Goal: Task Accomplishment & Management: Use online tool/utility

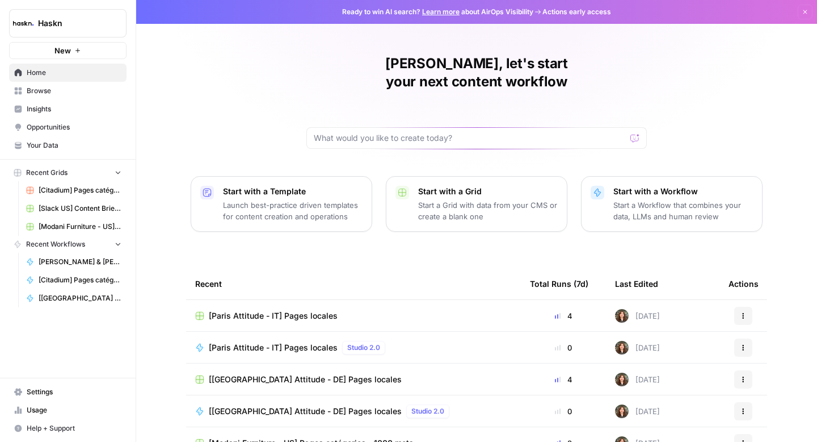
click at [94, 87] on span "Browse" at bounding box center [74, 91] width 95 height 10
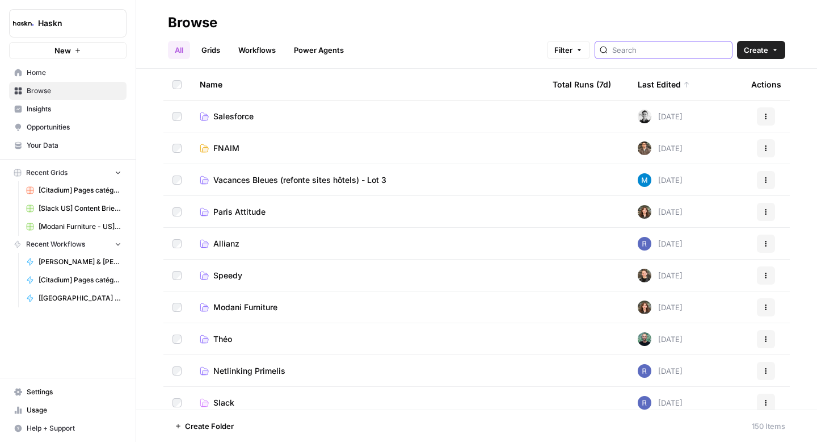
click at [657, 51] on input "search" at bounding box center [669, 49] width 115 height 11
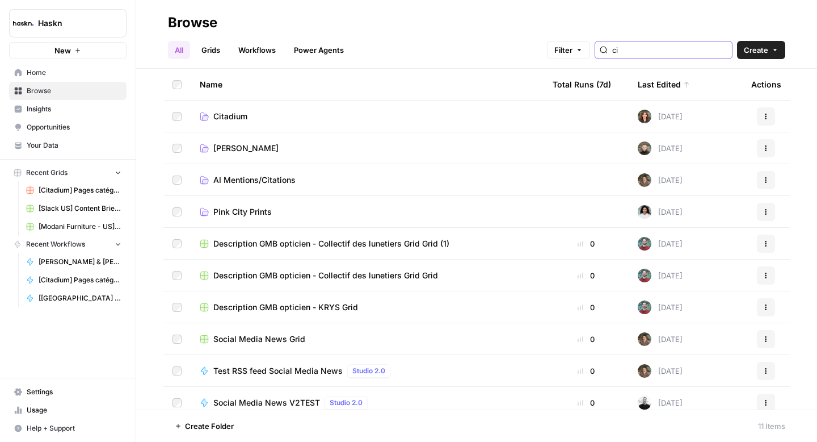
type input "ci"
click at [231, 112] on span "Citadium" at bounding box center [230, 116] width 34 height 11
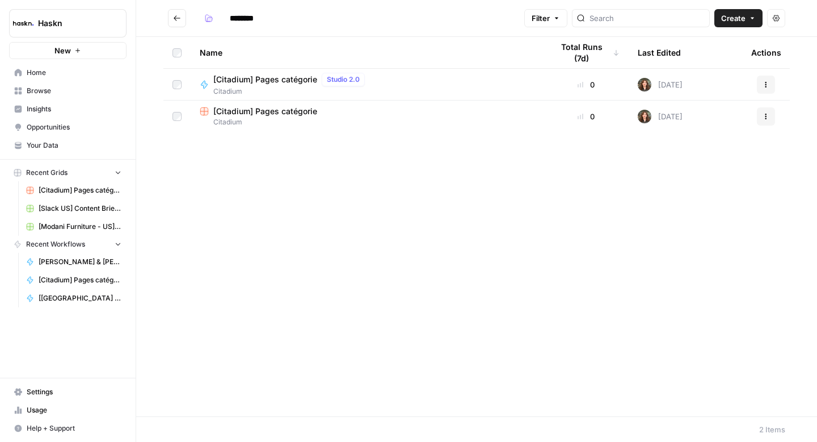
click at [234, 112] on span "[Citadium] Pages catégorie" at bounding box center [265, 111] width 104 height 11
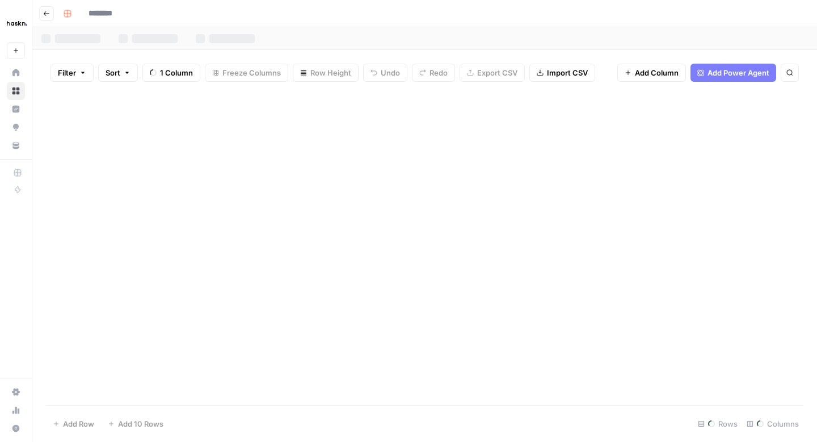
type input "**********"
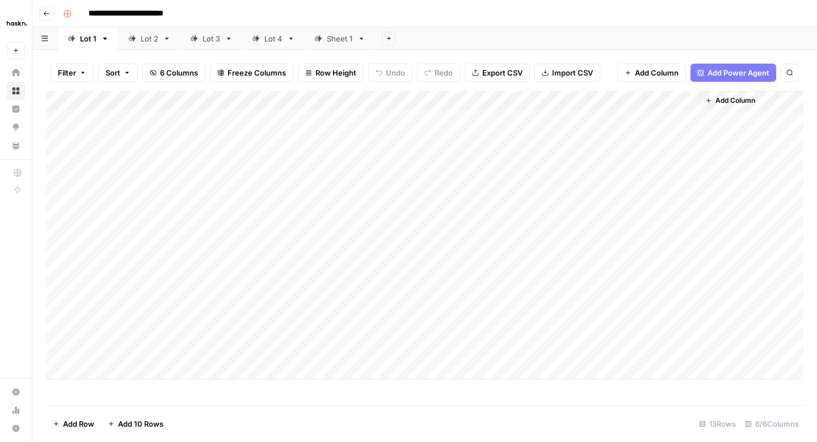
click at [334, 39] on div "Sheet 1" at bounding box center [340, 38] width 26 height 11
click at [117, 398] on div "Add Column" at bounding box center [425, 248] width 758 height 314
type textarea "**"
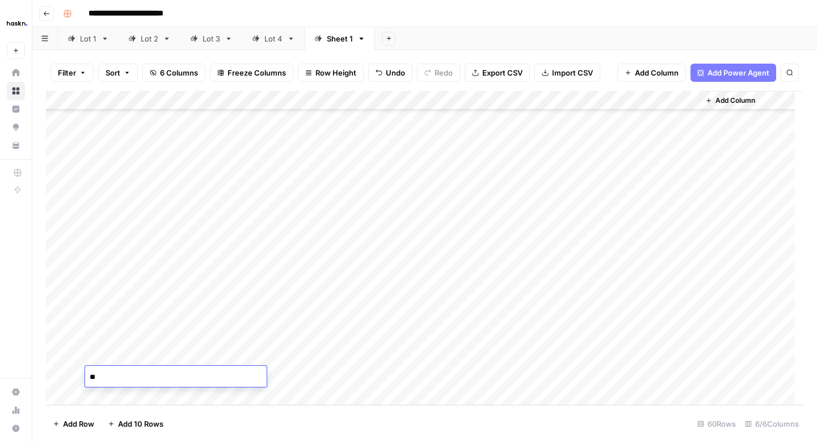
click at [253, 352] on div "Add Column" at bounding box center [425, 248] width 758 height 314
click at [247, 370] on div "Add Column" at bounding box center [425, 248] width 758 height 314
type textarea "*"
click at [414, 369] on div "Add Column" at bounding box center [425, 248] width 758 height 314
click at [268, 377] on div "Add Column" at bounding box center [425, 248] width 758 height 314
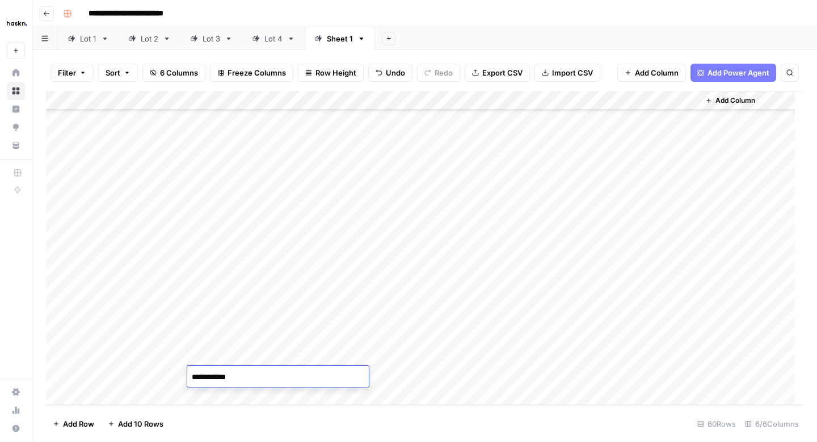
type textarea "**********"
click at [438, 373] on div "Add Column" at bounding box center [425, 248] width 758 height 314
click at [308, 386] on div "Add Column" at bounding box center [425, 248] width 758 height 314
click at [308, 357] on div "Add Column" at bounding box center [425, 248] width 758 height 314
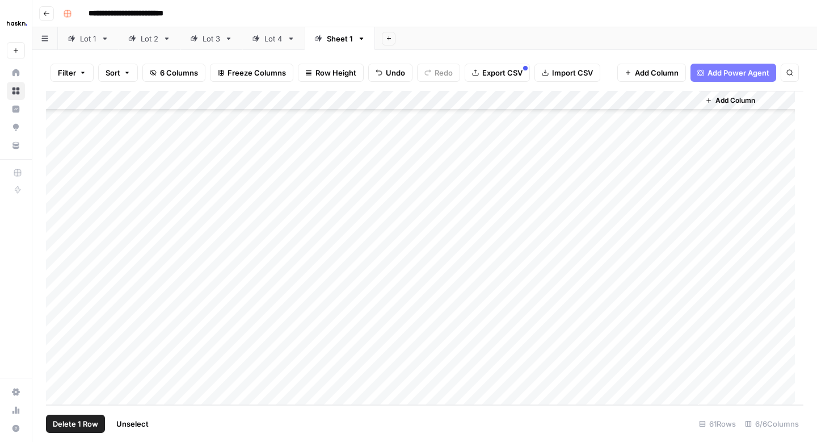
click at [62, 376] on div "Add Column" at bounding box center [425, 248] width 758 height 314
click at [95, 419] on span "Delete 1 Row" at bounding box center [75, 423] width 45 height 11
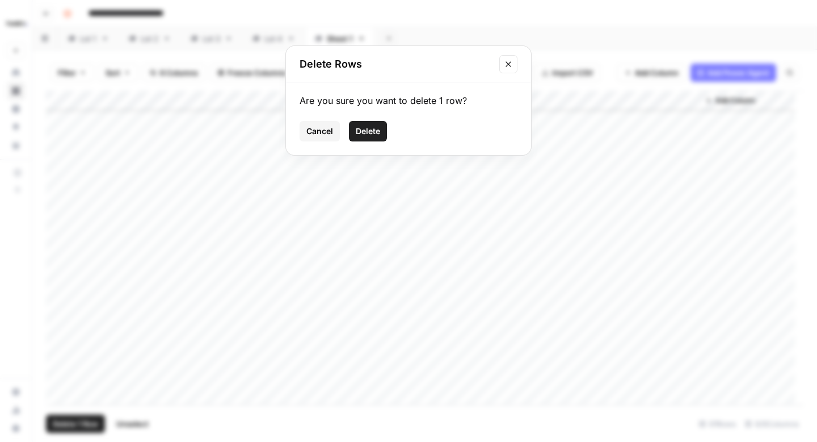
click at [375, 122] on button "Delete" at bounding box center [368, 131] width 38 height 20
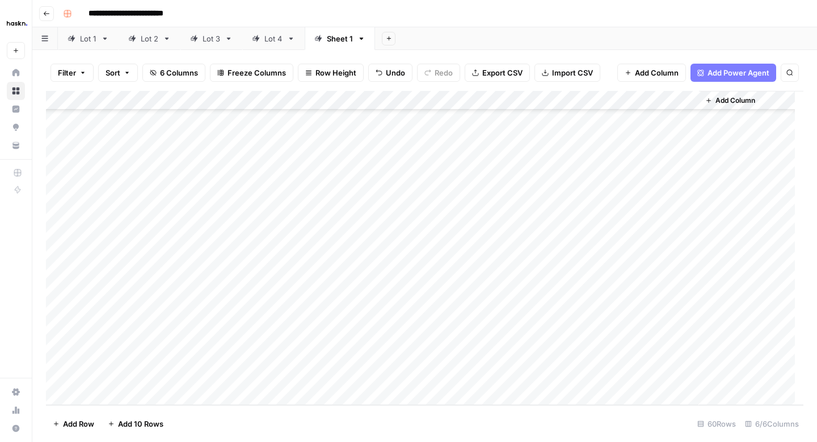
scroll to position [882, 0]
click at [545, 375] on div "Add Column" at bounding box center [425, 248] width 758 height 314
click at [687, 374] on div "Add Column" at bounding box center [425, 248] width 758 height 314
